Goal: Information Seeking & Learning: Learn about a topic

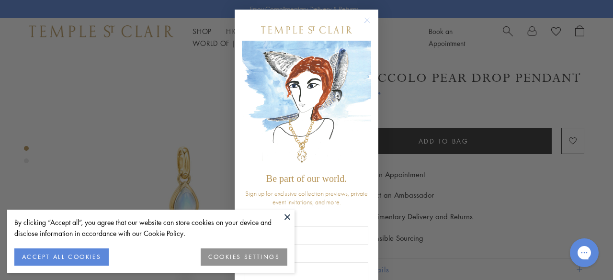
click at [362, 20] on circle "Close dialog" at bounding box center [366, 20] width 11 height 11
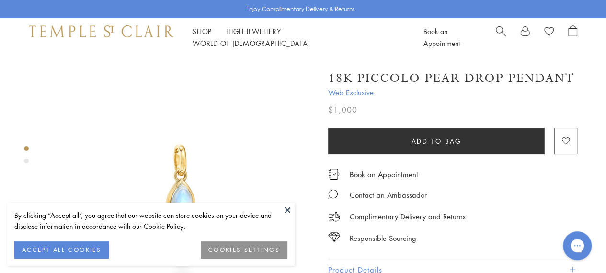
click at [292, 204] on button at bounding box center [287, 210] width 14 height 14
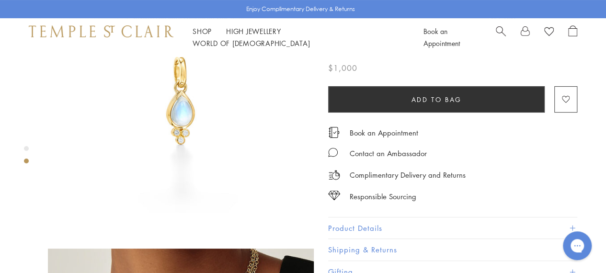
scroll to position [287, 0]
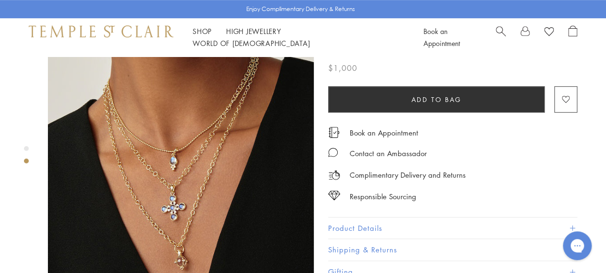
click at [180, 142] on img at bounding box center [181, 182] width 266 height 266
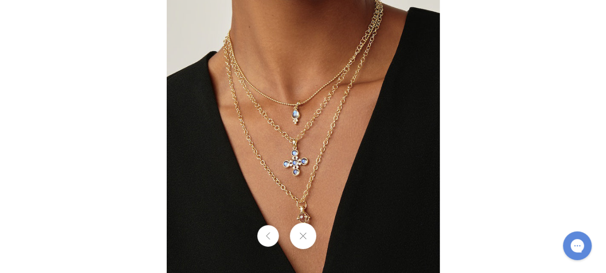
click at [285, 109] on img at bounding box center [303, 136] width 273 height 273
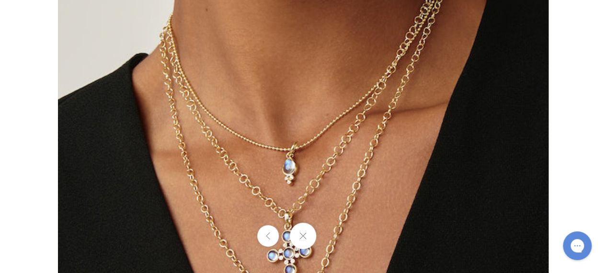
click at [352, 100] on img at bounding box center [303, 206] width 490 height 490
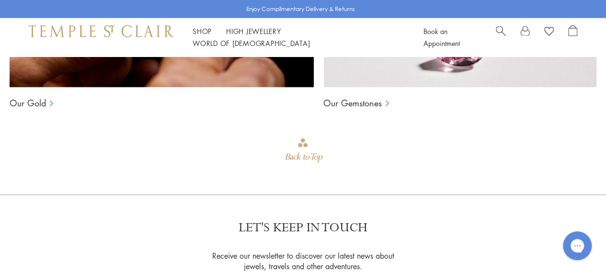
scroll to position [814, 0]
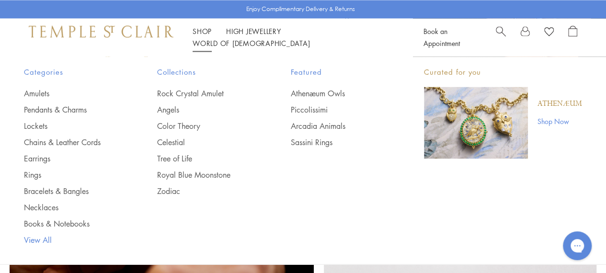
click at [40, 238] on link "View All" at bounding box center [71, 239] width 95 height 11
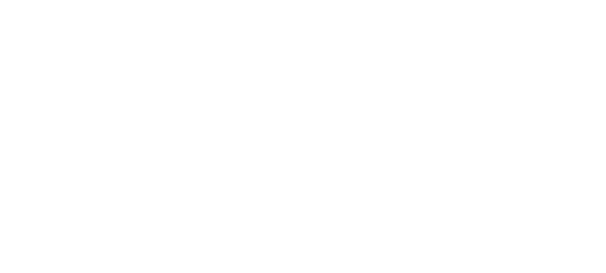
scroll to position [383, 0]
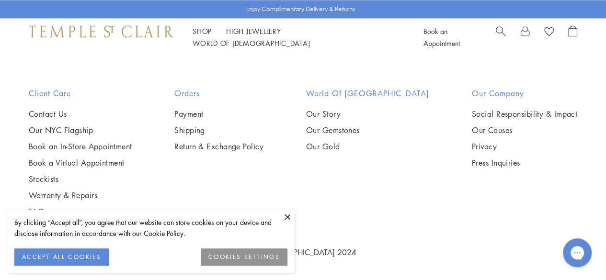
scroll to position [5793, 0]
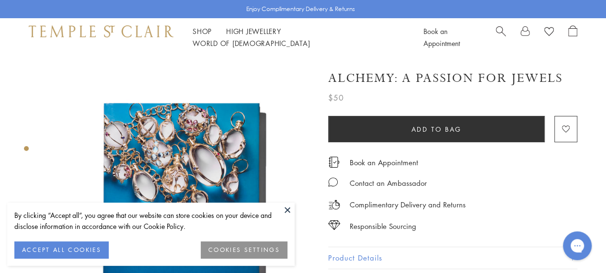
click at [283, 203] on button at bounding box center [287, 210] width 14 height 14
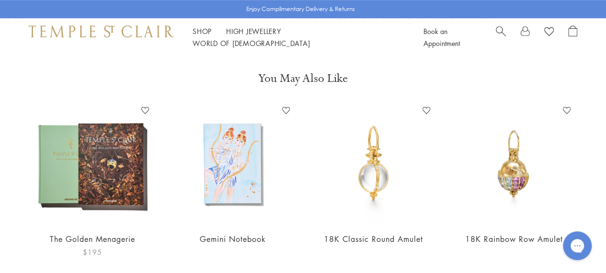
scroll to position [287, 0]
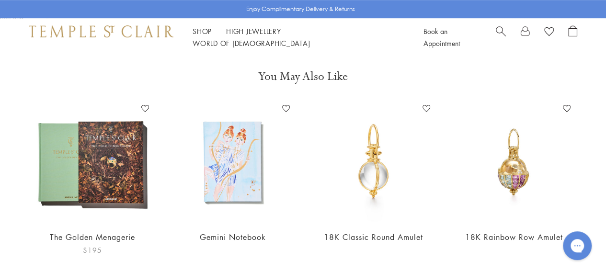
click at [107, 192] on img at bounding box center [92, 161] width 121 height 121
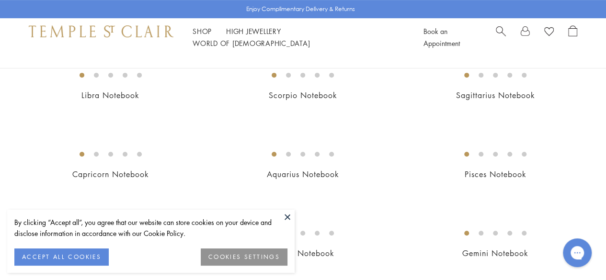
scroll to position [192, 0]
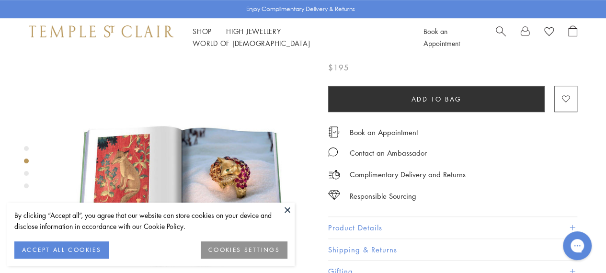
scroll to position [287, 0]
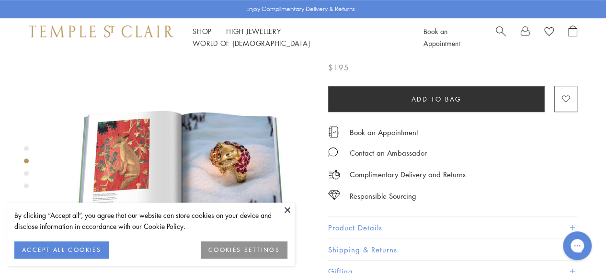
click at [350, 226] on button "Product Details" at bounding box center [452, 228] width 249 height 22
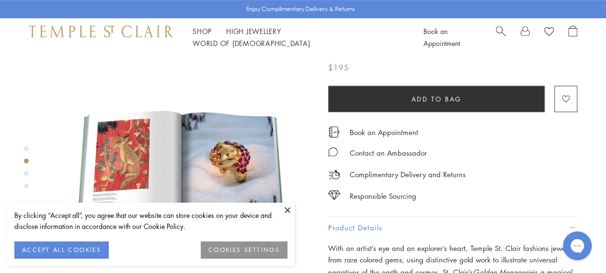
click at [283, 211] on button at bounding box center [287, 210] width 14 height 14
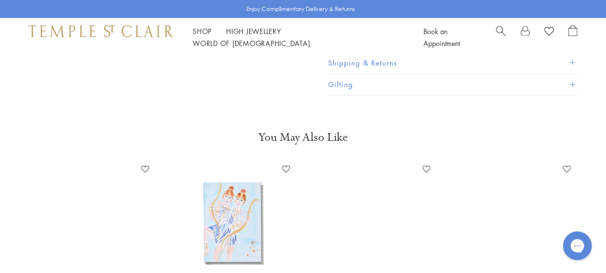
scroll to position [1101, 0]
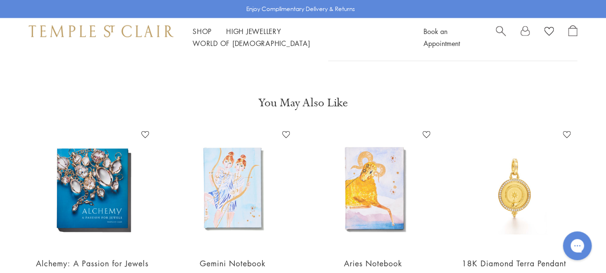
click at [97, 131] on img at bounding box center [92, 187] width 121 height 121
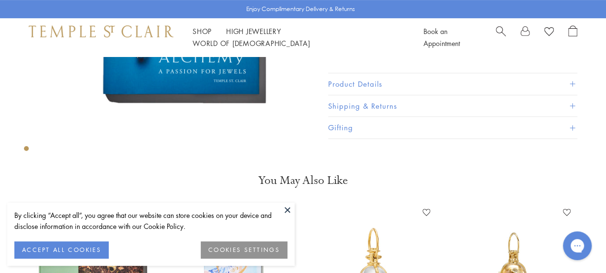
scroll to position [88, 0]
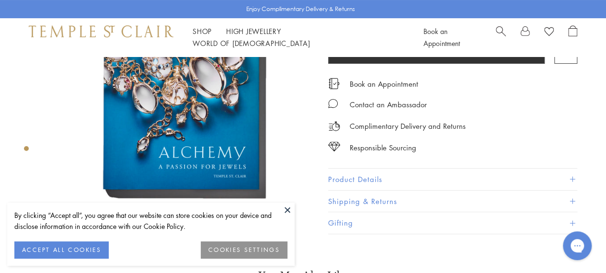
click at [396, 183] on button "Product Details" at bounding box center [452, 180] width 249 height 22
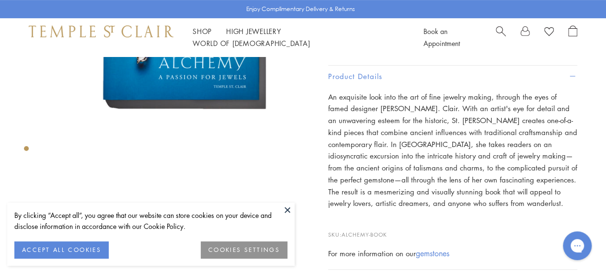
scroll to position [184, 0]
